Goal: Contribute content

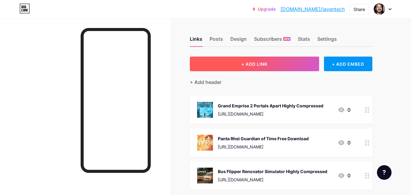
click at [294, 67] on button "+ ADD LINK" at bounding box center [254, 64] width 129 height 15
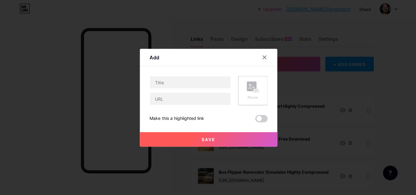
click at [294, 67] on div at bounding box center [208, 97] width 416 height 195
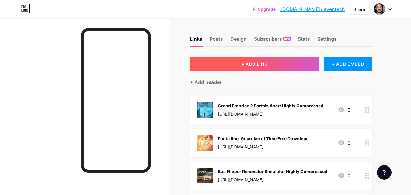
click at [237, 64] on button "+ ADD LINK" at bounding box center [254, 64] width 129 height 15
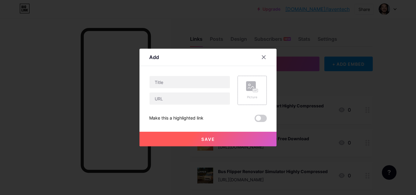
click at [247, 91] on rect at bounding box center [251, 86] width 10 height 10
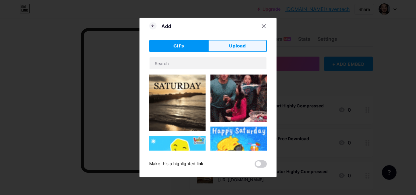
click at [220, 43] on button "Upload" at bounding box center [237, 46] width 59 height 12
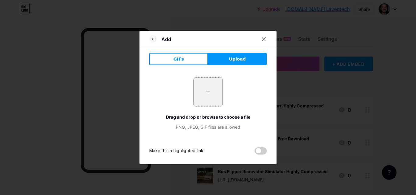
click at [208, 100] on input "file" at bounding box center [207, 92] width 29 height 29
type input "C:\fakepath\terraria-pc-cover.jpg"
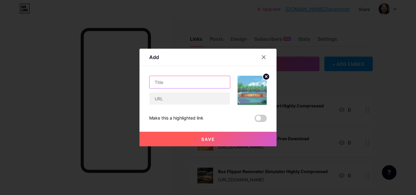
click at [199, 81] on input "text" at bounding box center [189, 82] width 80 height 12
paste input "Terraria Free Download Highly Compressed"
drag, startPoint x: 185, startPoint y: 83, endPoint x: 250, endPoint y: 73, distance: 66.5
click at [250, 73] on div "Content YouTube Play YouTube video without leaving your page. ADD Vimeo Play Vi…" at bounding box center [207, 94] width 117 height 56
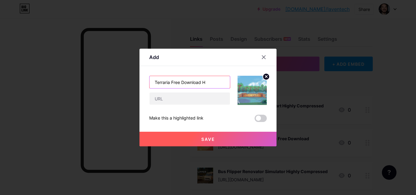
scroll to position [0, 0]
type input "Terraria Free Download PC"
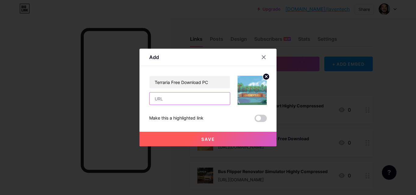
click at [166, 97] on input "text" at bounding box center [189, 98] width 80 height 12
paste input "[URL][DOMAIN_NAME]"
type input "[URL][DOMAIN_NAME]"
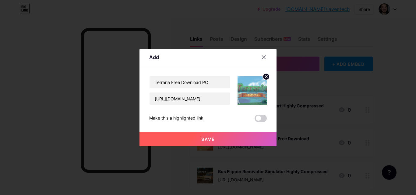
click at [223, 132] on button "Save" at bounding box center [207, 139] width 137 height 15
